Goal: Check status: Check status

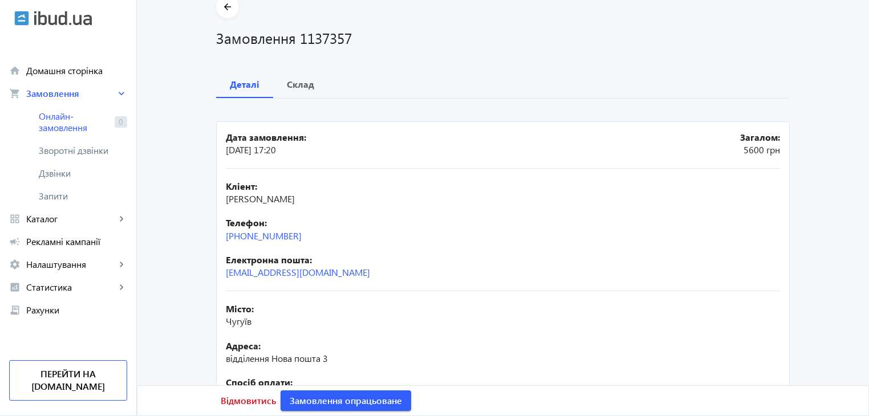
click at [319, 39] on h1 "Замовлення 1137357" at bounding box center [503, 38] width 574 height 20
copy div "Замовлення 1137357"
click at [311, 85] on div "Склад" at bounding box center [300, 84] width 55 height 27
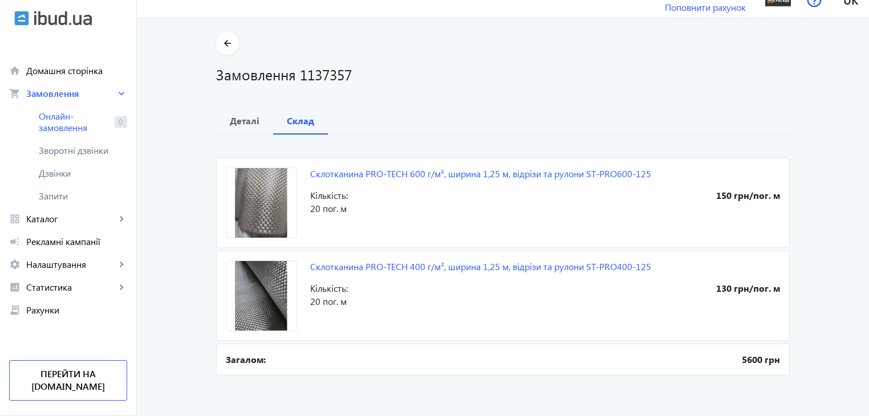
click at [795, 100] on div "arrow_back Замовлення 1137357 Деталі Склад Склотканина PRO-TECH 600 г/м², ширин…" at bounding box center [502, 205] width 601 height 347
click at [650, 76] on h1 "Замовлення 1137357" at bounding box center [503, 74] width 574 height 20
click at [230, 125] on b "Деталі" at bounding box center [245, 120] width 30 height 9
